Goal: Task Accomplishment & Management: Use online tool/utility

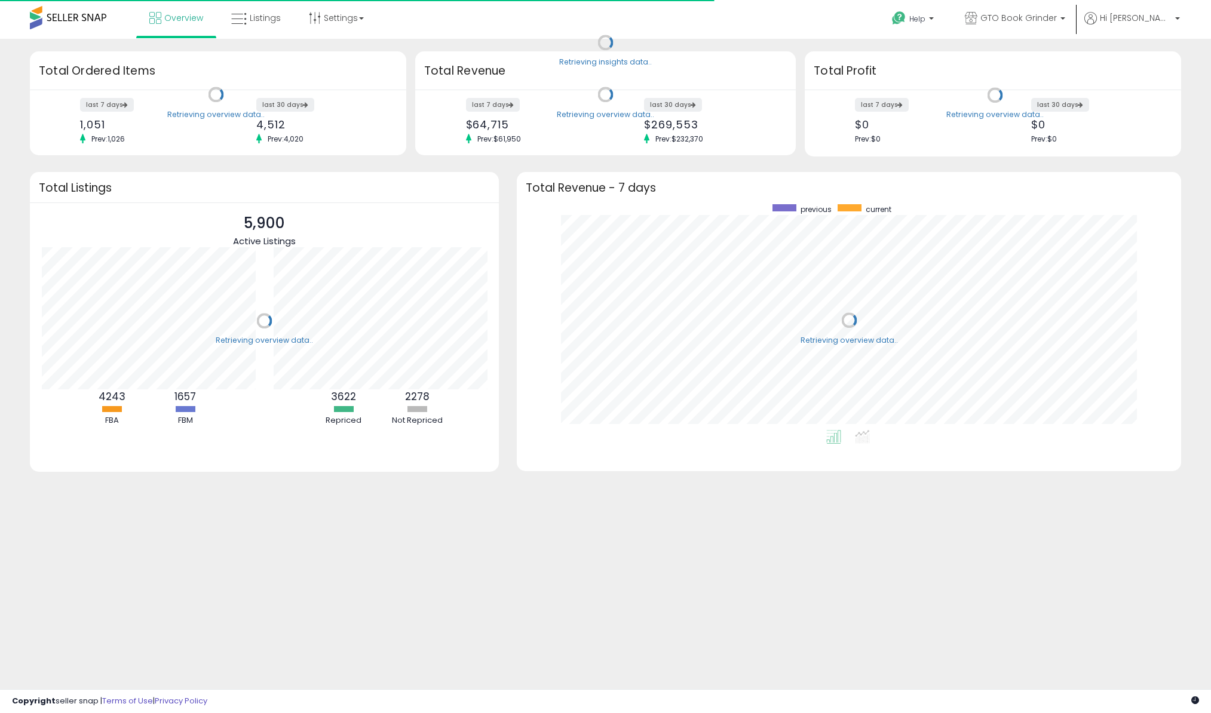
scroll to position [226, 640]
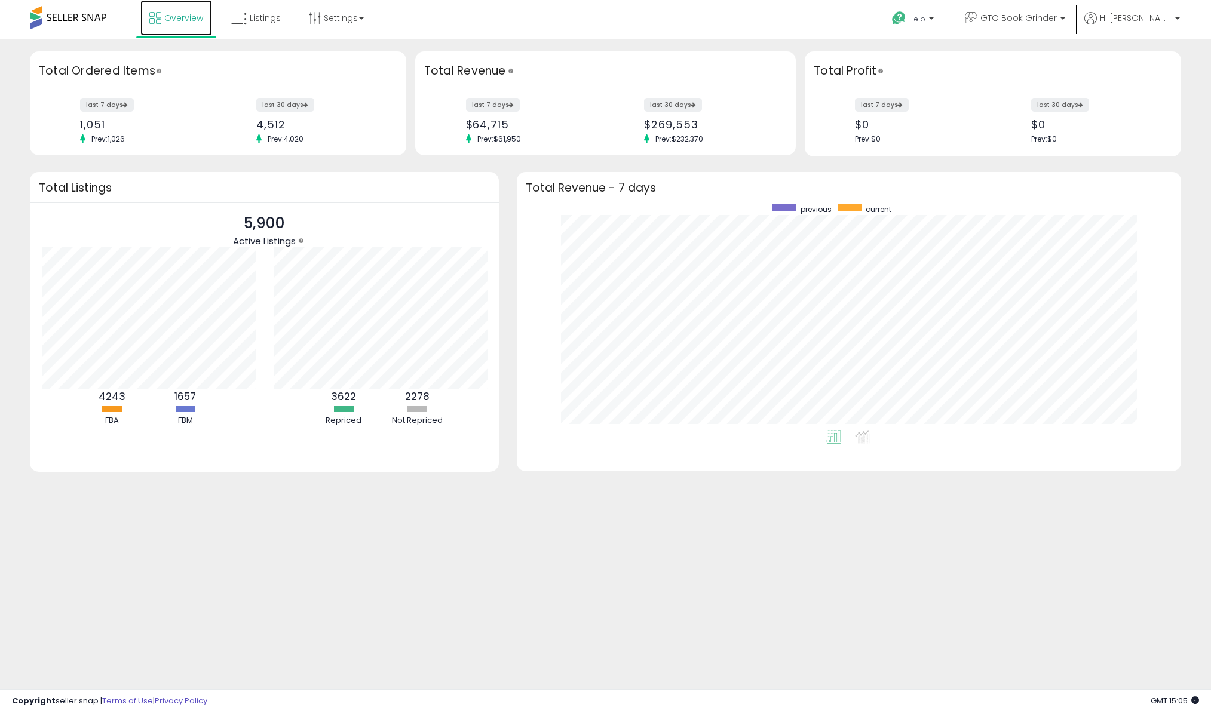
click at [206, 13] on link "Overview" at bounding box center [176, 18] width 72 height 36
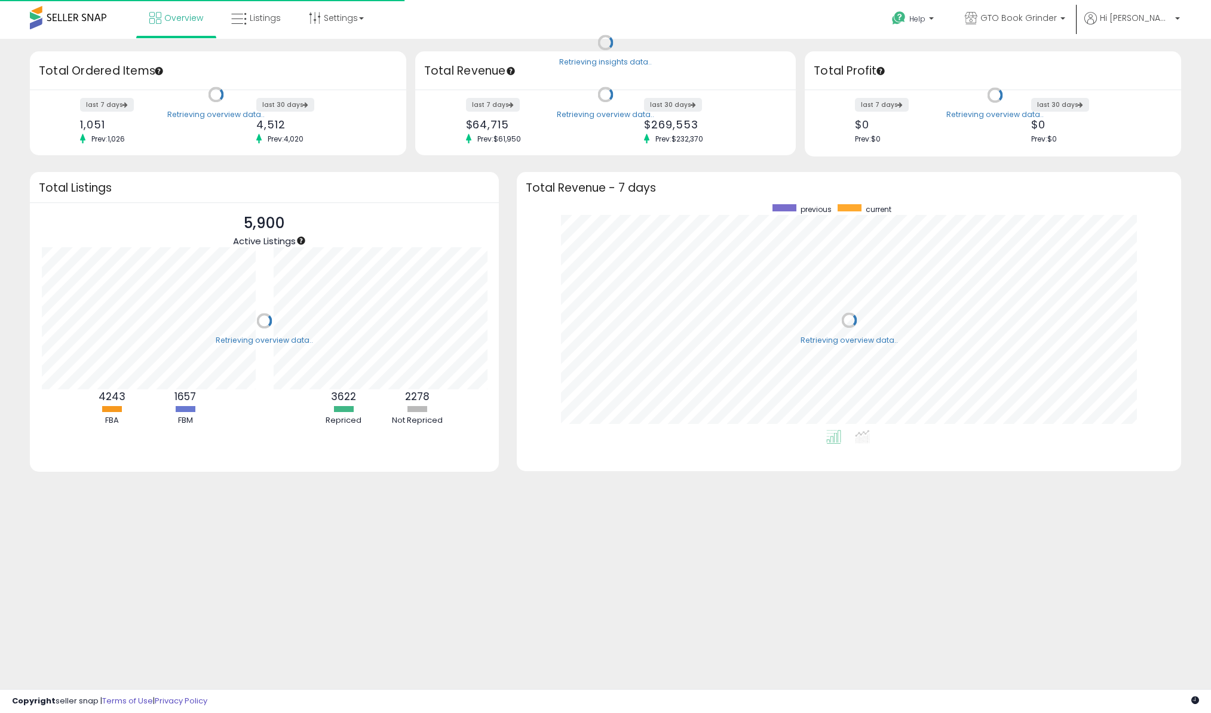
scroll to position [226, 640]
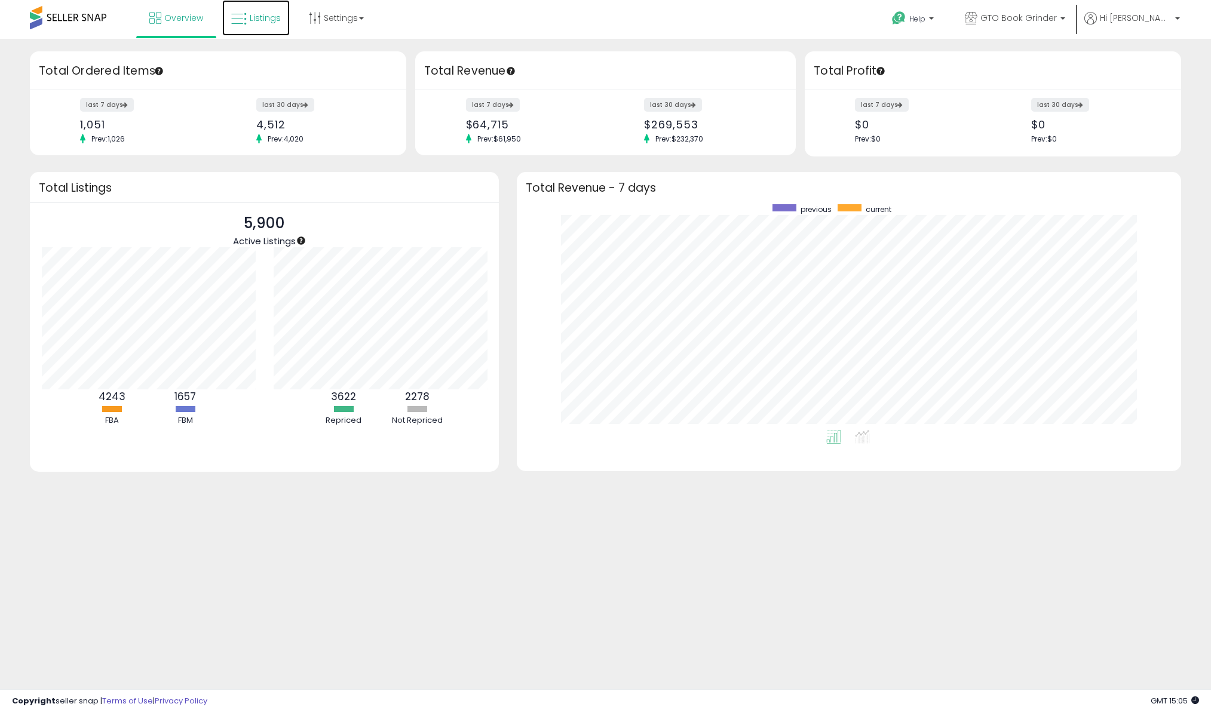
click at [269, 20] on span "Listings" at bounding box center [265, 18] width 31 height 12
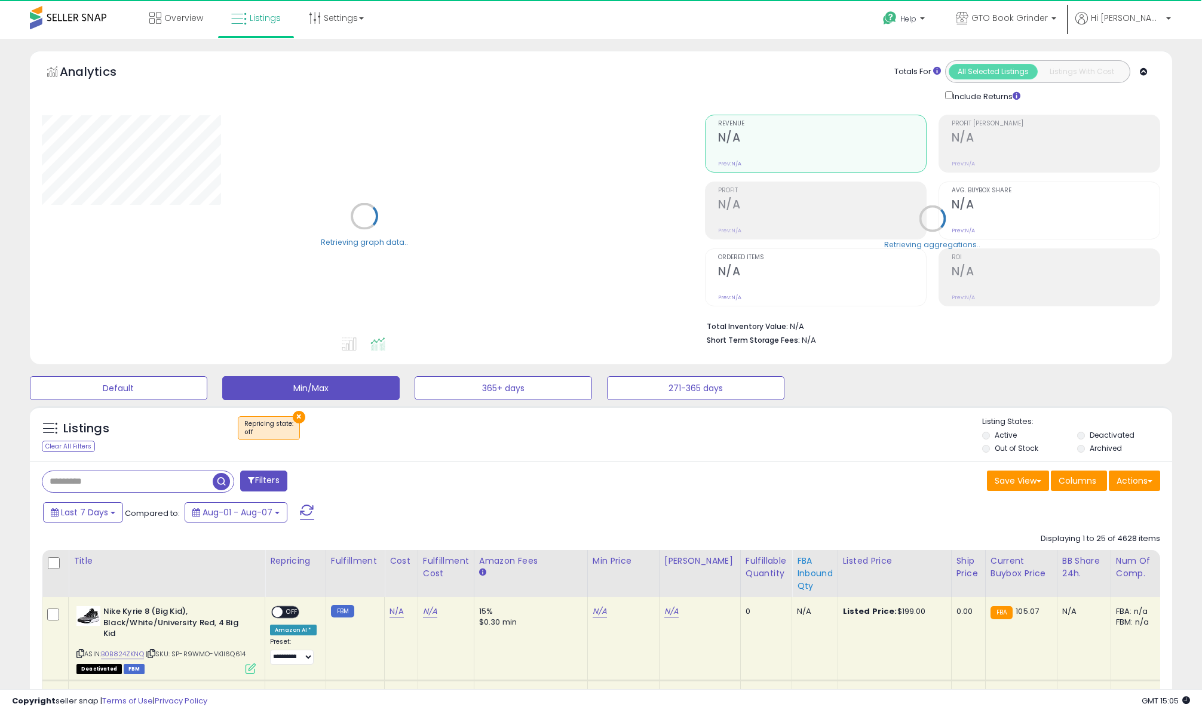
click at [797, 570] on div "FBA inbound Qty" at bounding box center [815, 574] width 36 height 38
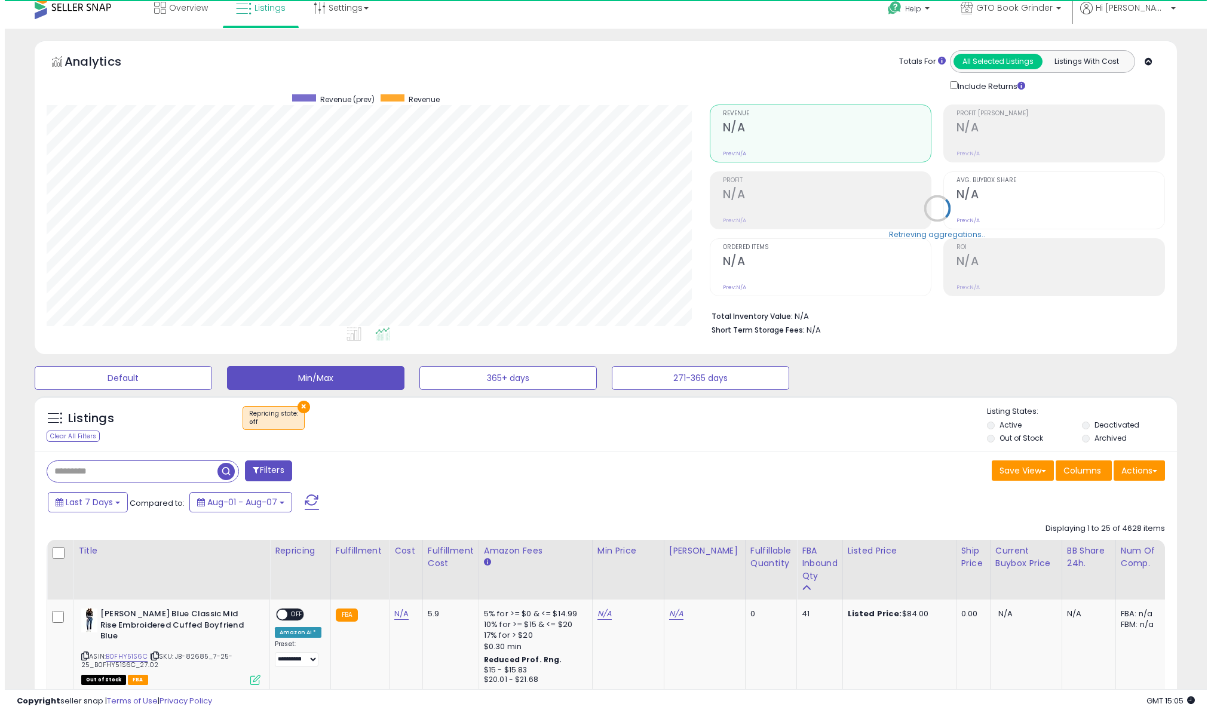
scroll to position [245, 662]
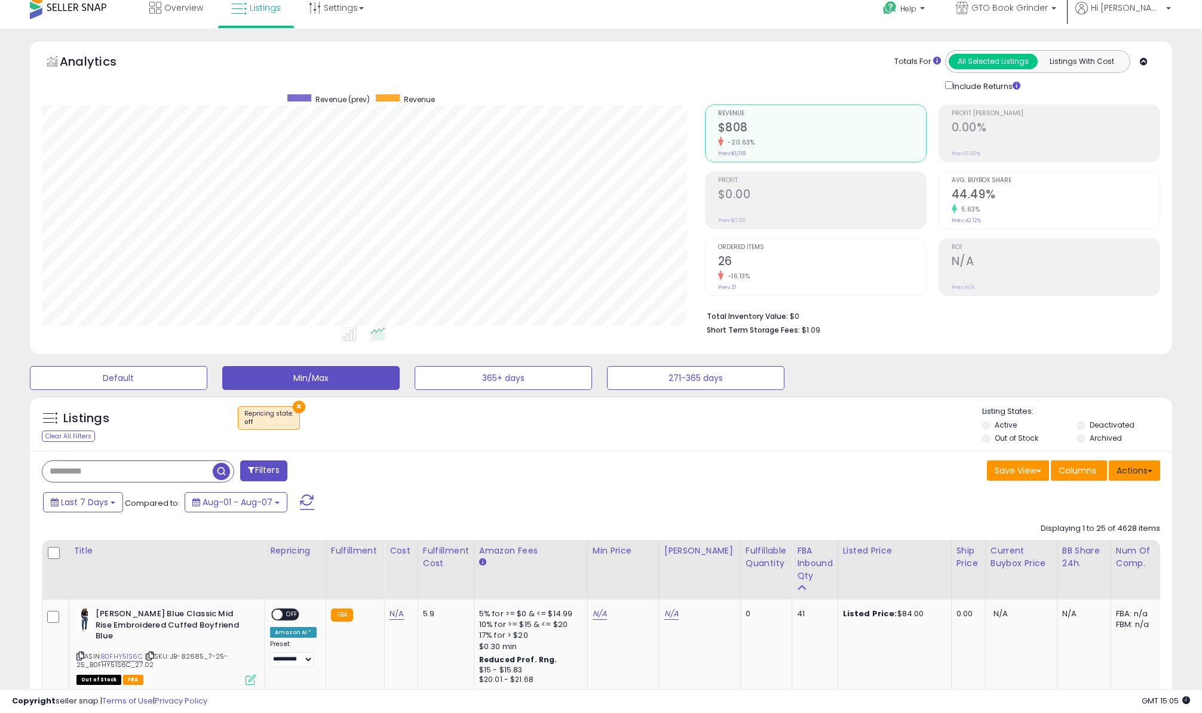
click at [1137, 471] on button "Actions" at bounding box center [1134, 471] width 51 height 20
click at [1075, 528] on link "Export Visible Columns" at bounding box center [1085, 526] width 131 height 19
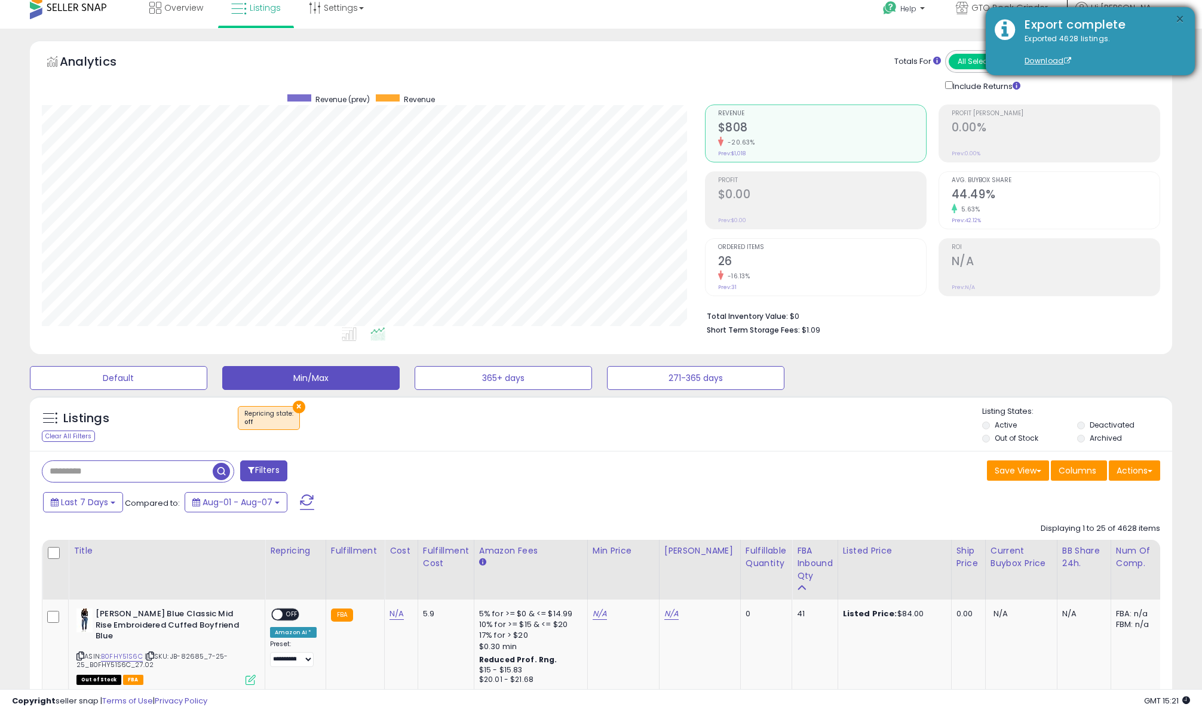
click at [1180, 14] on button "×" at bounding box center [1180, 19] width 10 height 15
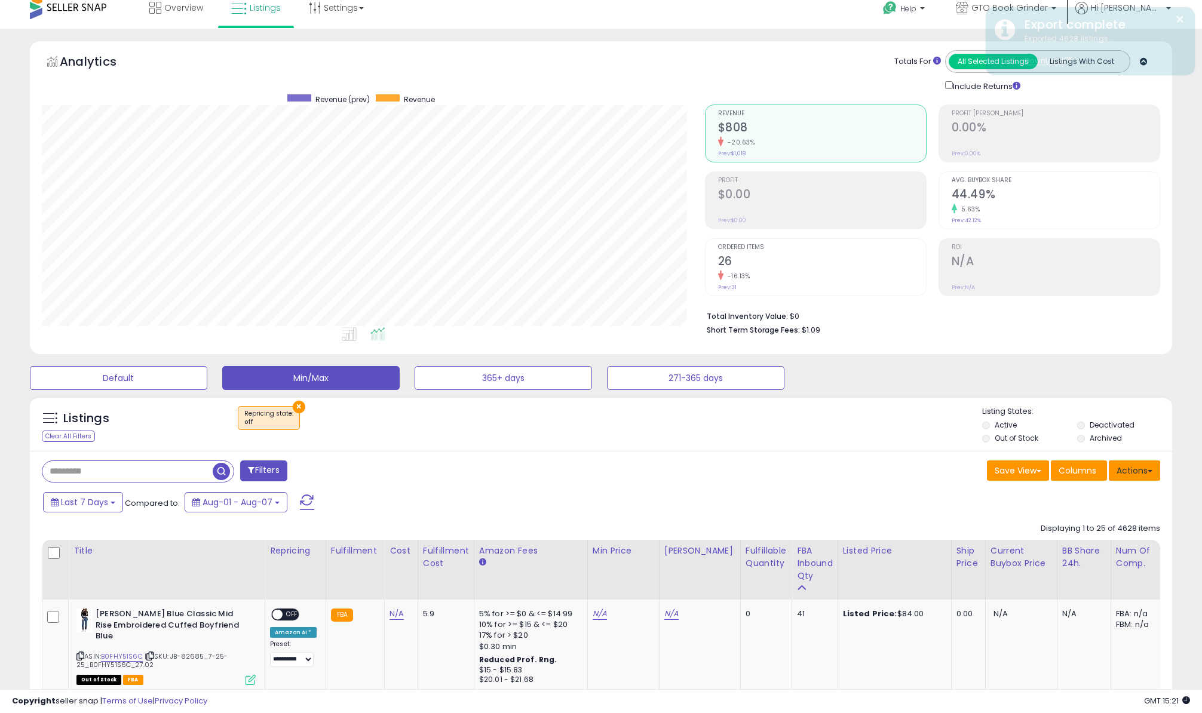
click at [1150, 465] on button "Actions" at bounding box center [1134, 471] width 51 height 20
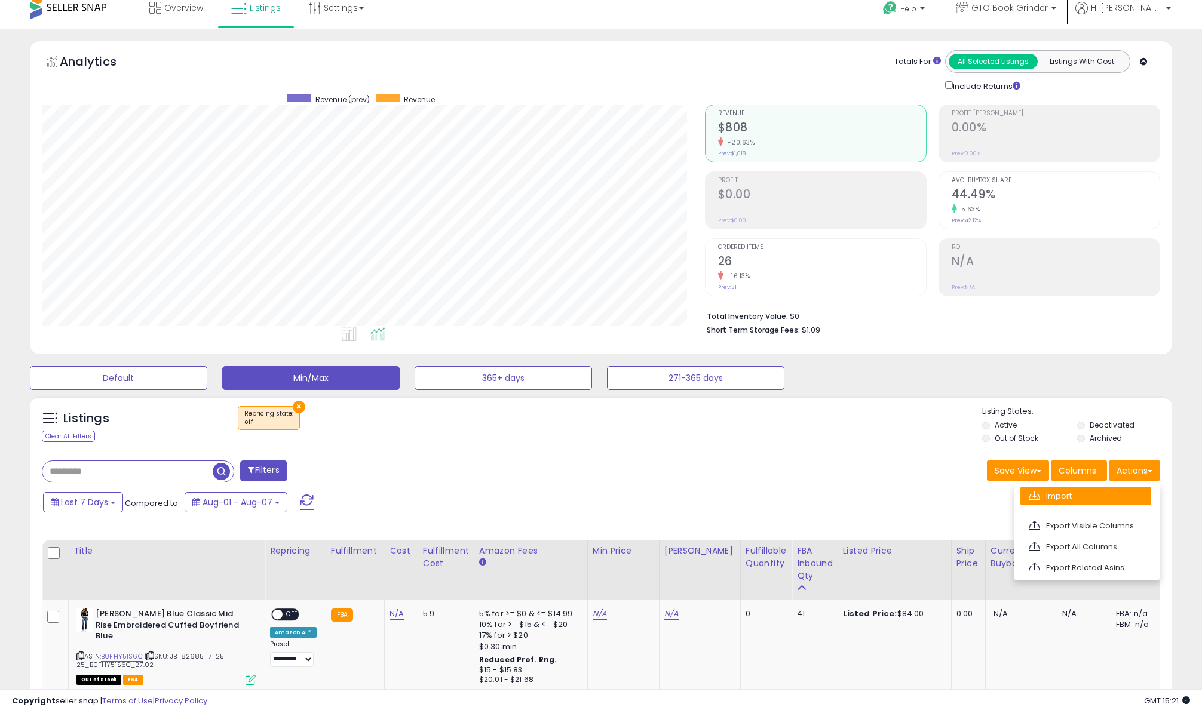
click at [1088, 495] on link "Import" at bounding box center [1085, 496] width 131 height 19
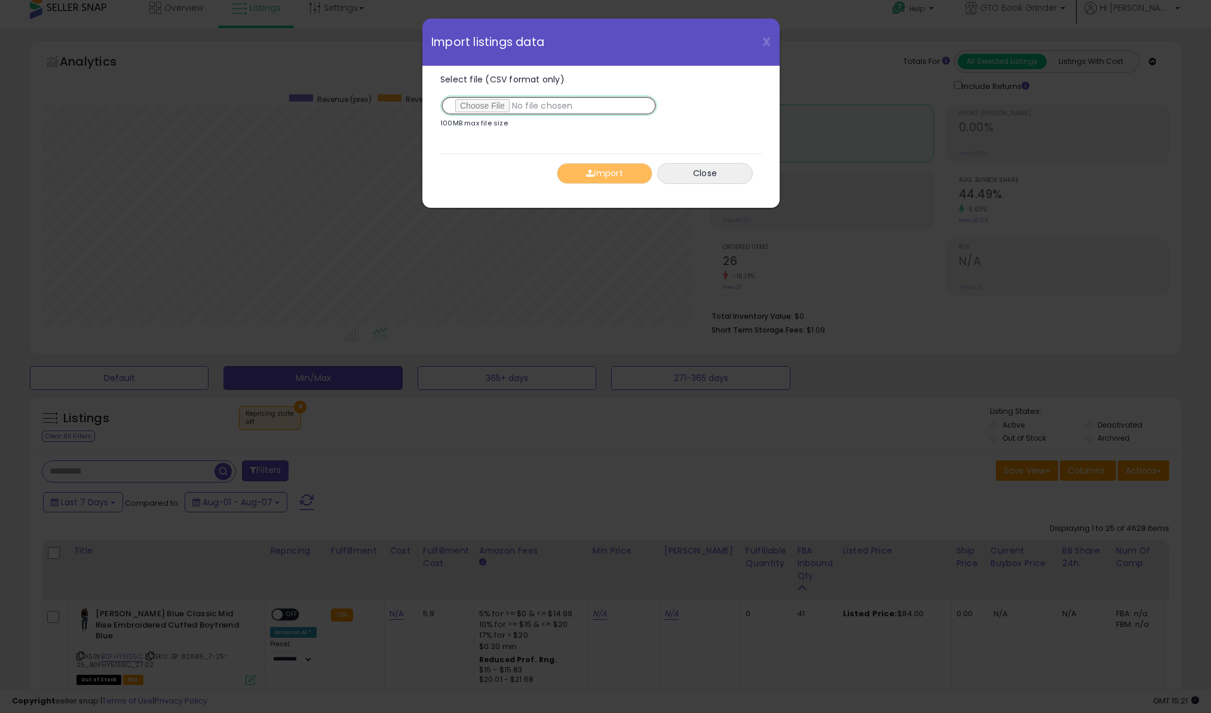
click at [496, 108] on input "Select file (CSV format only)" at bounding box center [548, 106] width 217 height 20
type input "**********"
click at [587, 177] on span "button" at bounding box center [590, 173] width 8 height 8
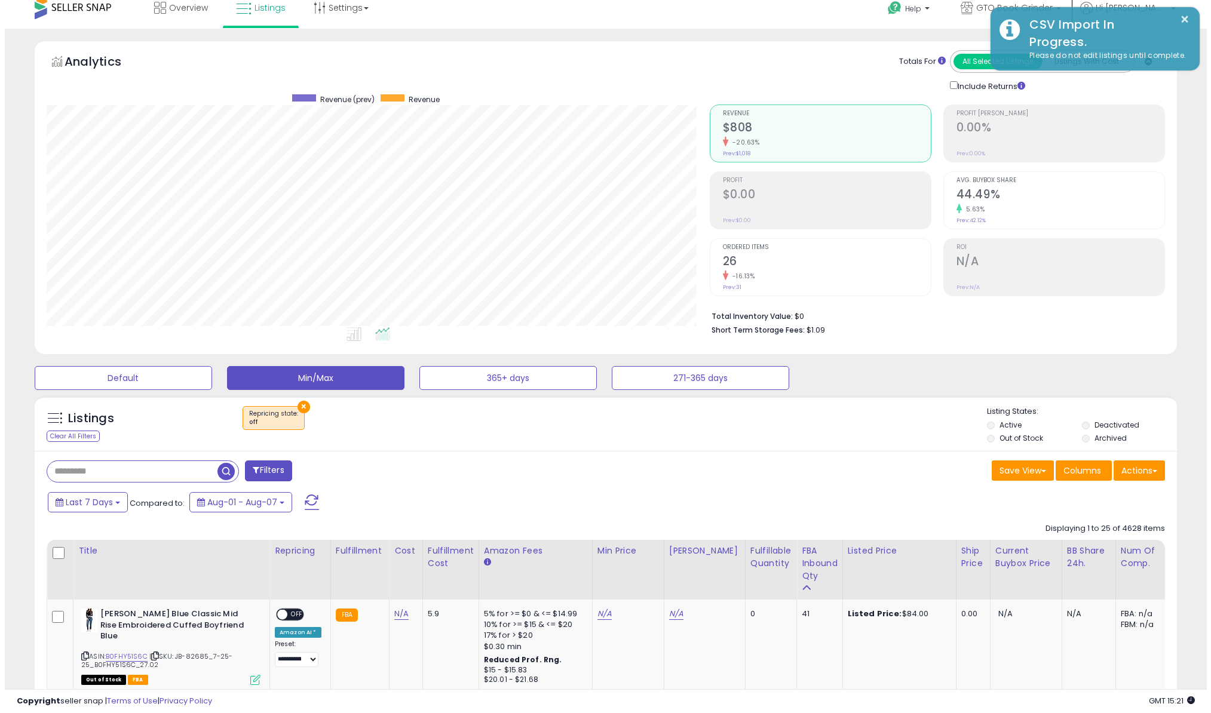
scroll to position [597125, 596707]
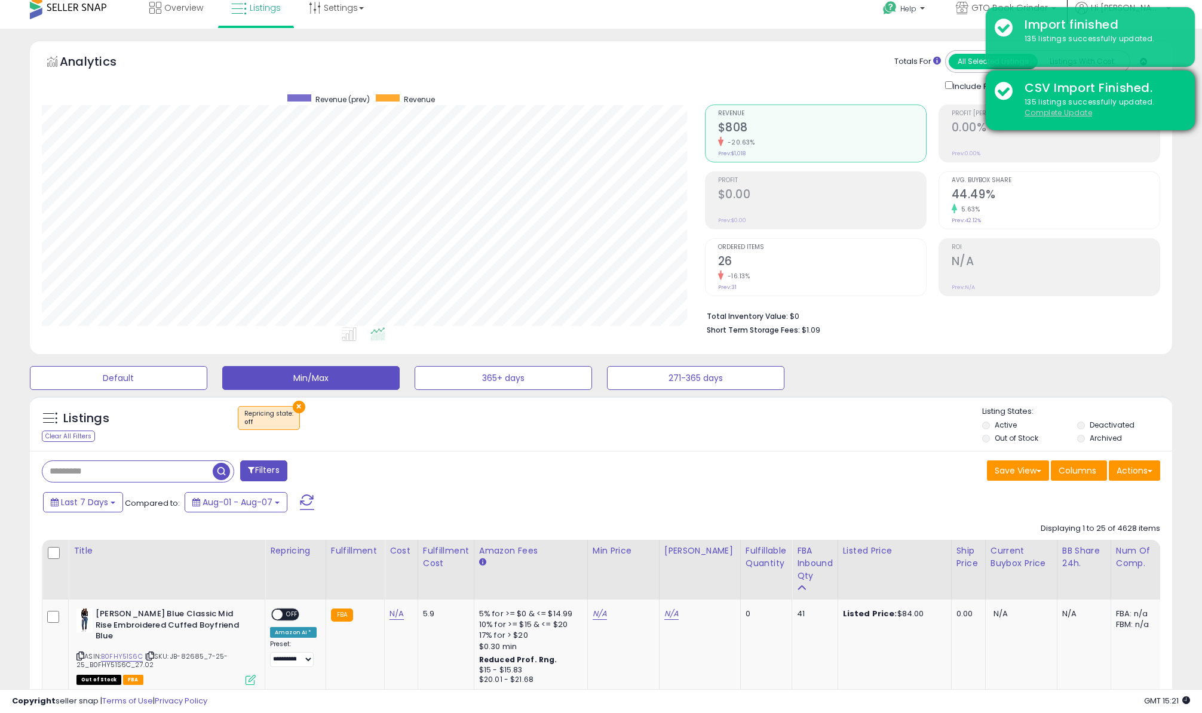
drag, startPoint x: 609, startPoint y: 205, endPoint x: 1058, endPoint y: 115, distance: 458.2
click at [1058, 115] on u "Complete Update" at bounding box center [1058, 113] width 68 height 10
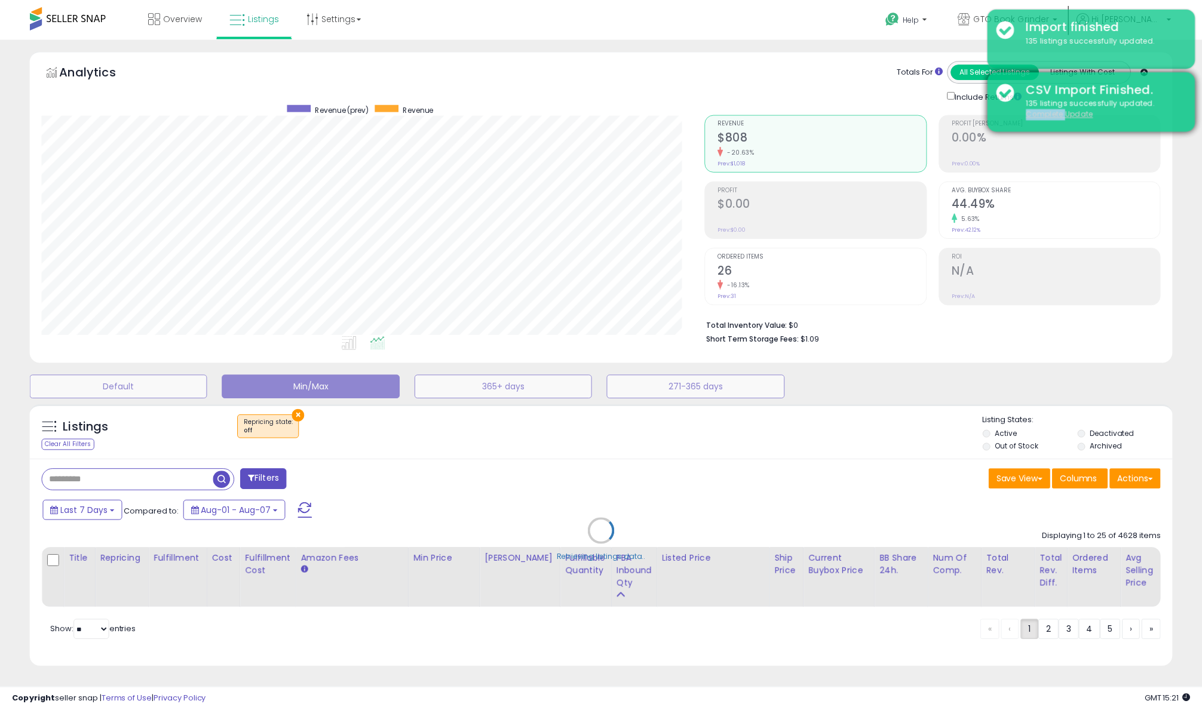
scroll to position [245, 668]
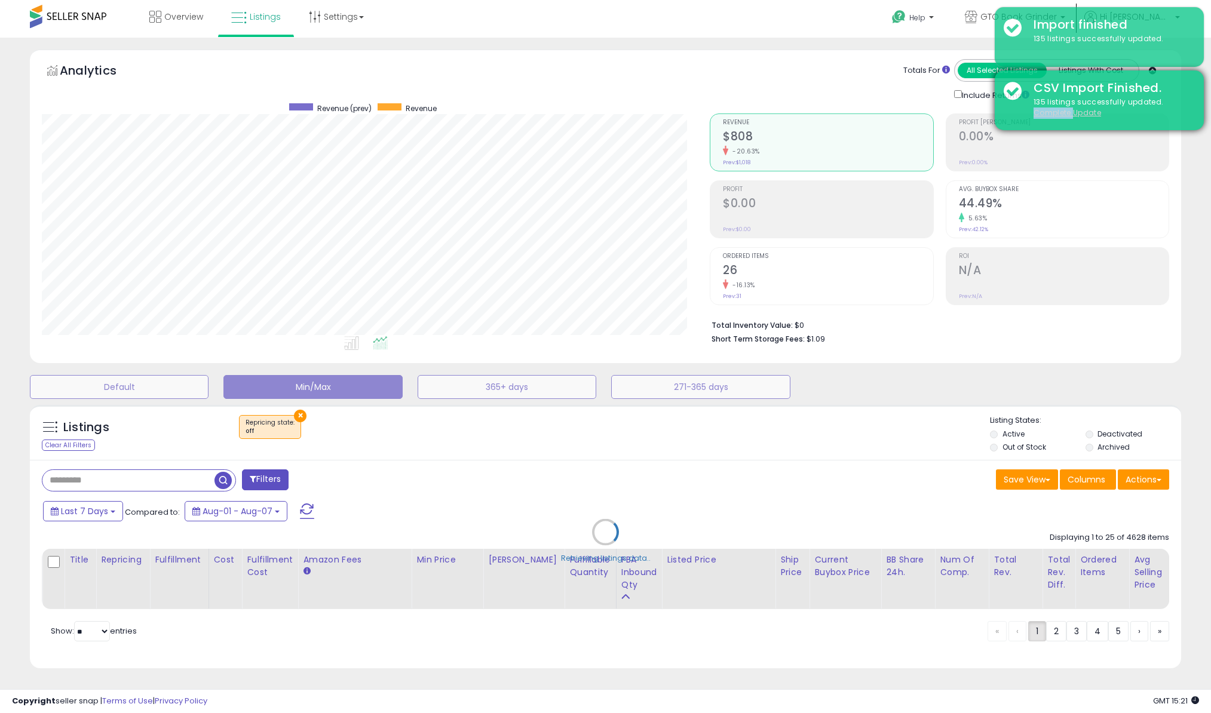
click at [1058, 115] on u "Complete Update" at bounding box center [1067, 113] width 68 height 10
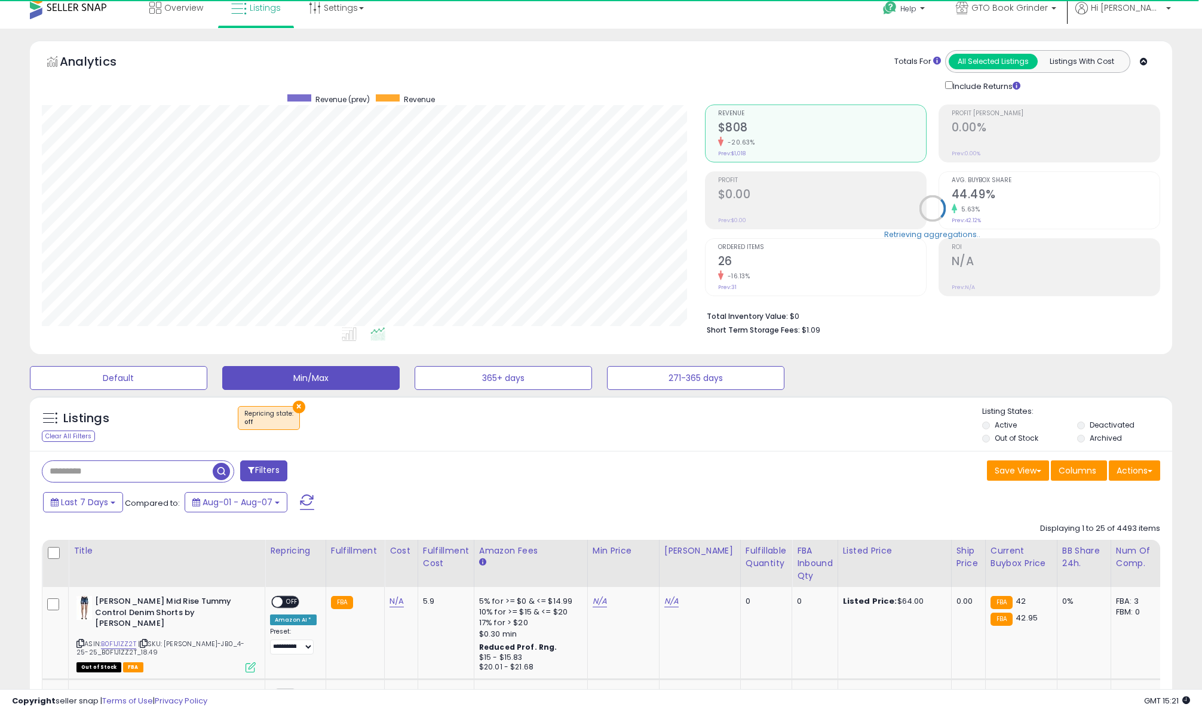
scroll to position [245, 662]
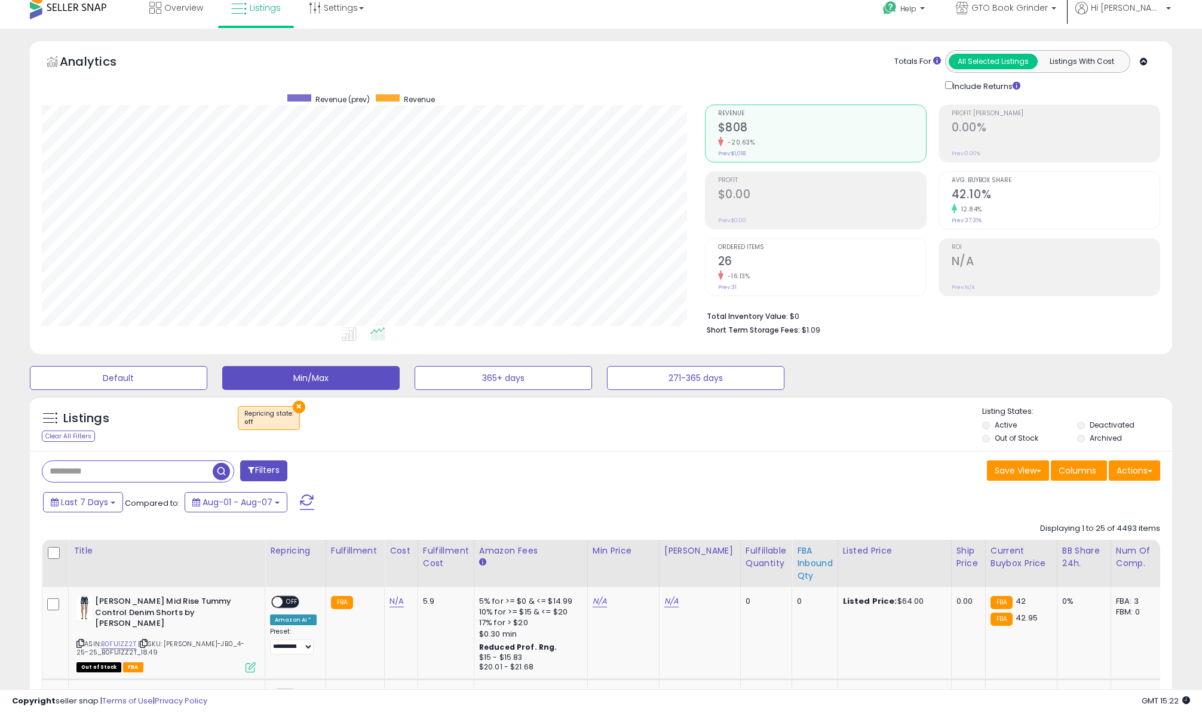
click at [797, 567] on div "FBA inbound Qty" at bounding box center [815, 564] width 36 height 38
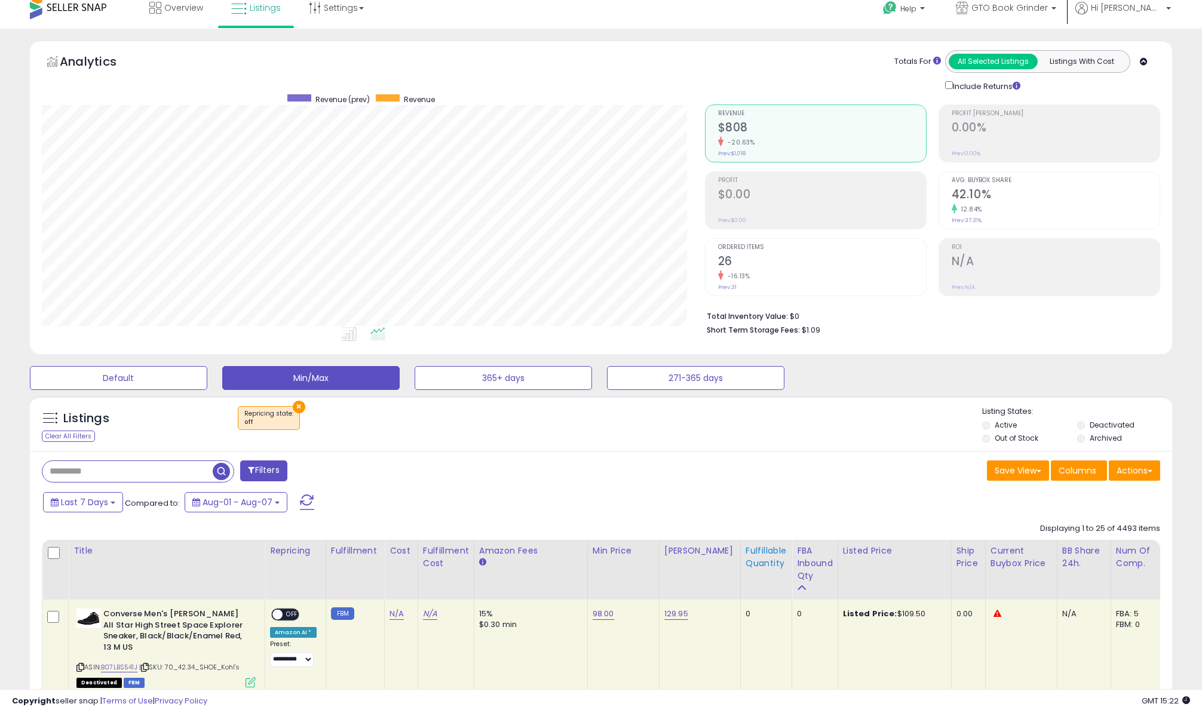
click at [746, 565] on div "Fulfillable Quantity" at bounding box center [766, 557] width 41 height 25
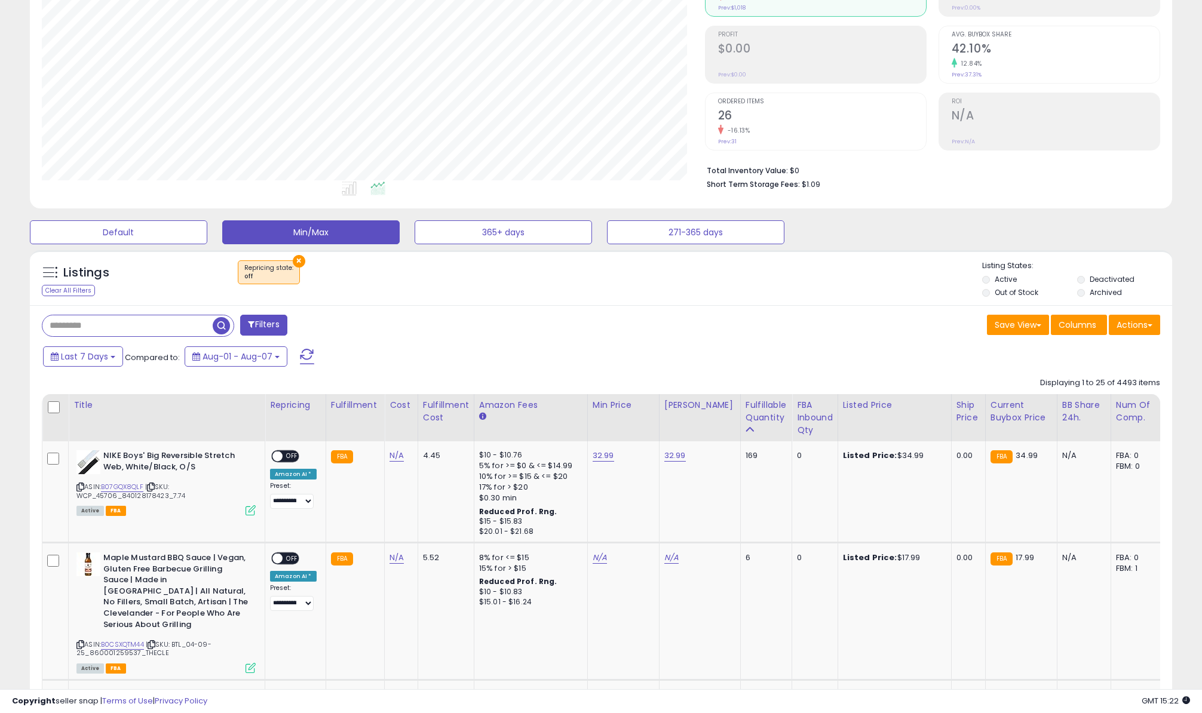
scroll to position [0, 0]
